Goal: Use online tool/utility: Use online tool/utility

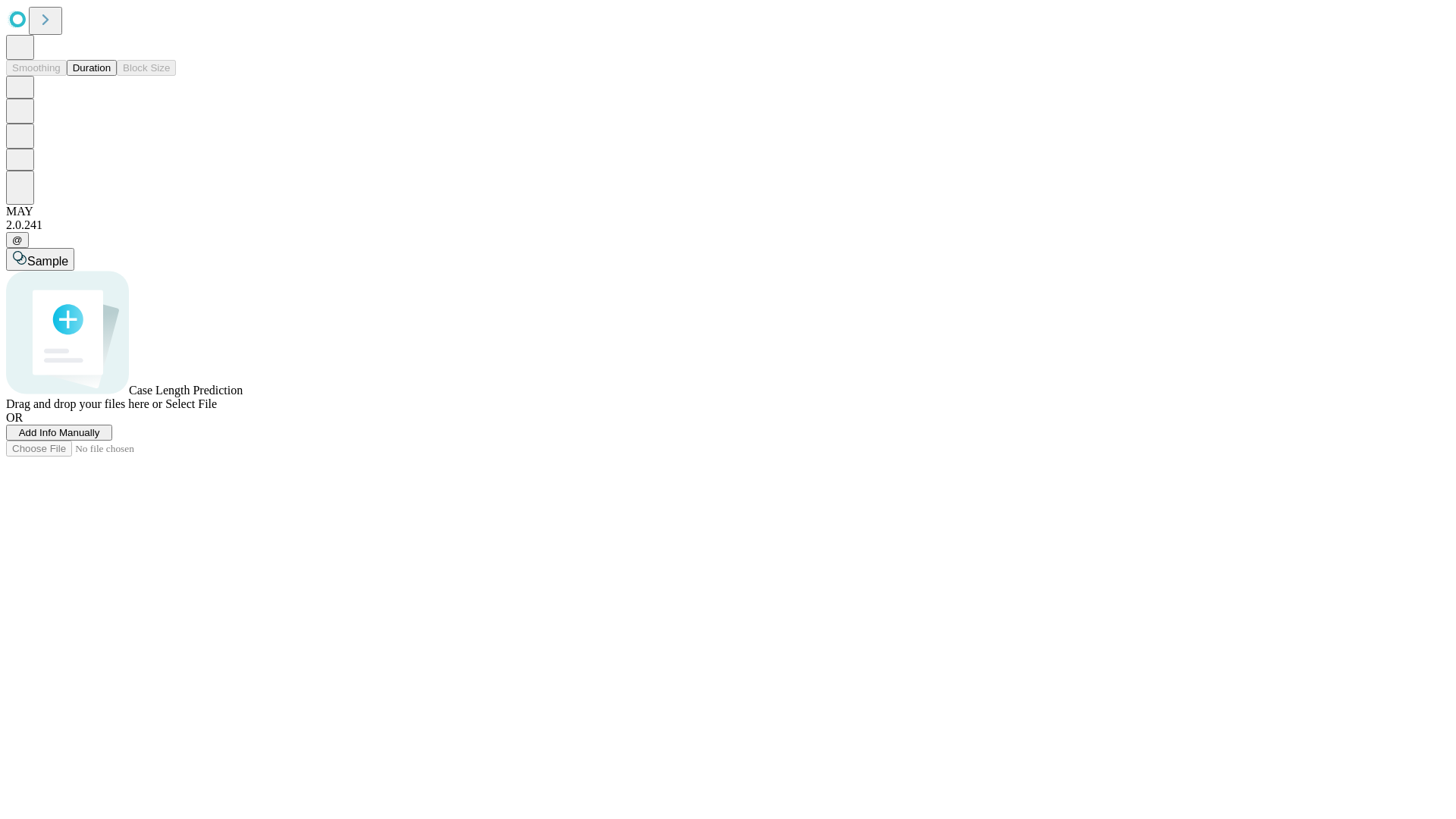
click at [110, 76] on button "Duration" at bounding box center [91, 67] width 50 height 16
click at [217, 410] on span "Select File" at bounding box center [190, 404] width 51 height 13
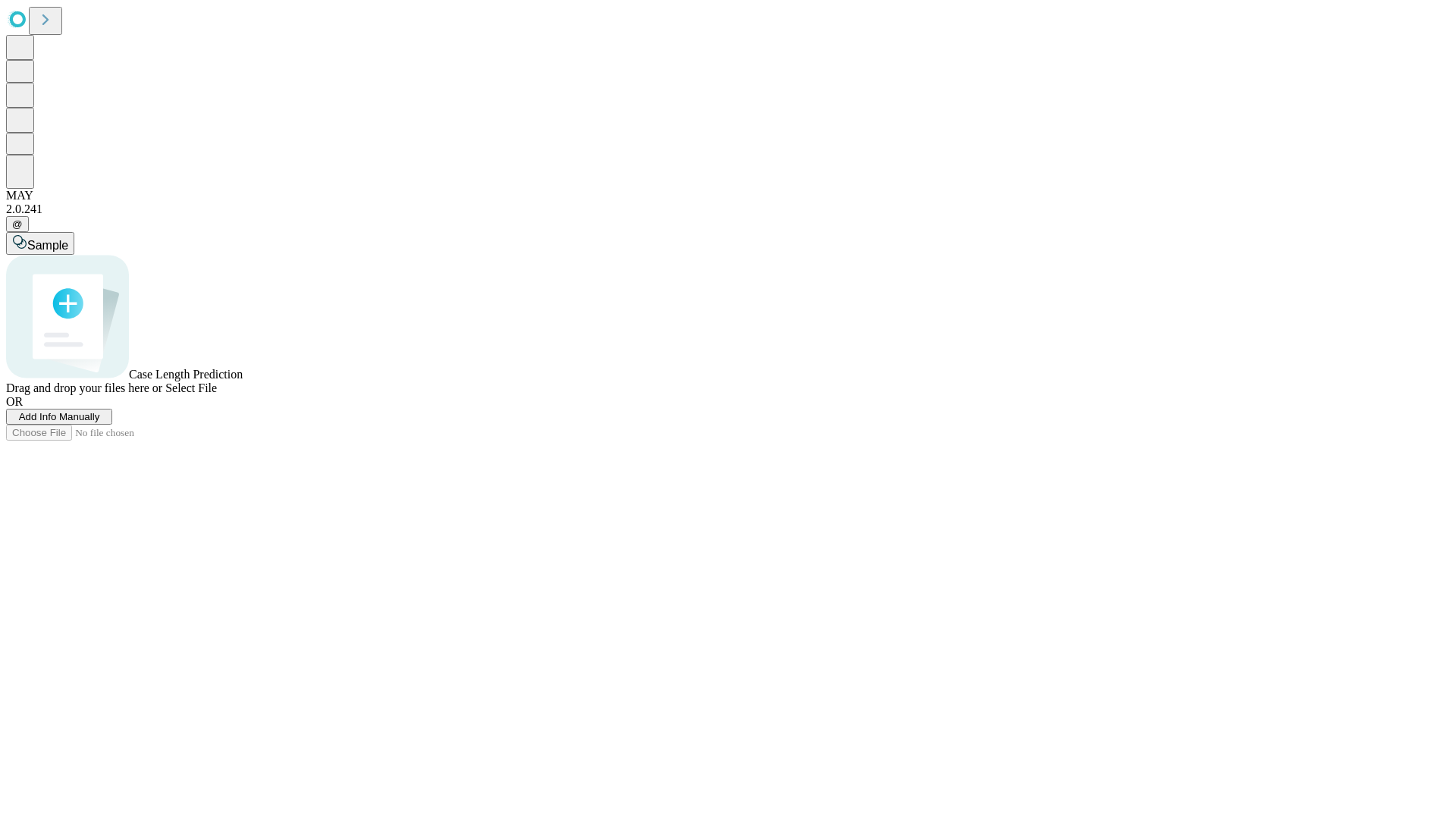
click at [217, 394] on span "Select File" at bounding box center [190, 388] width 51 height 13
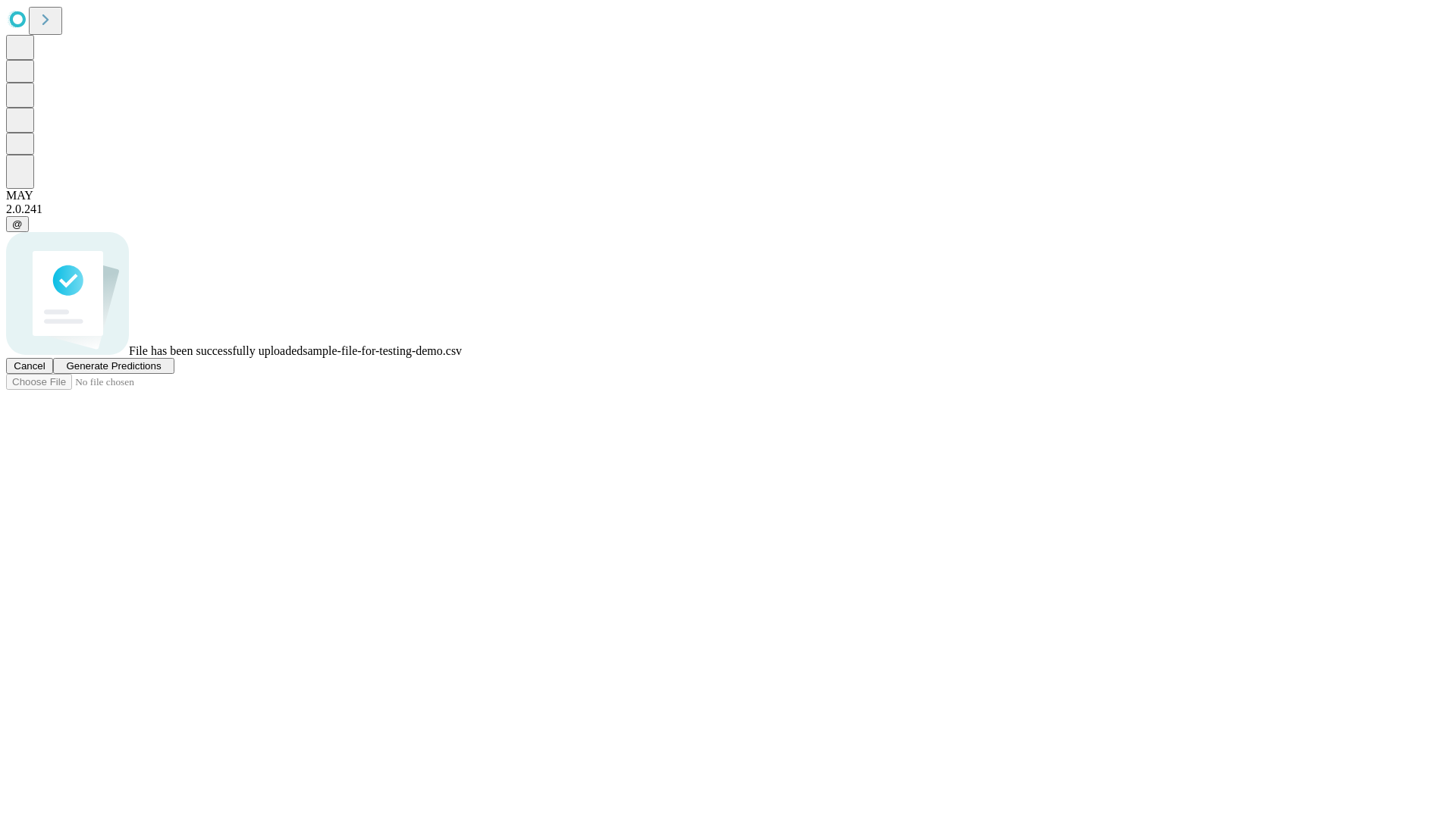
click at [161, 372] on span "Generate Predictions" at bounding box center [113, 367] width 95 height 12
